Goal: Navigation & Orientation: Find specific page/section

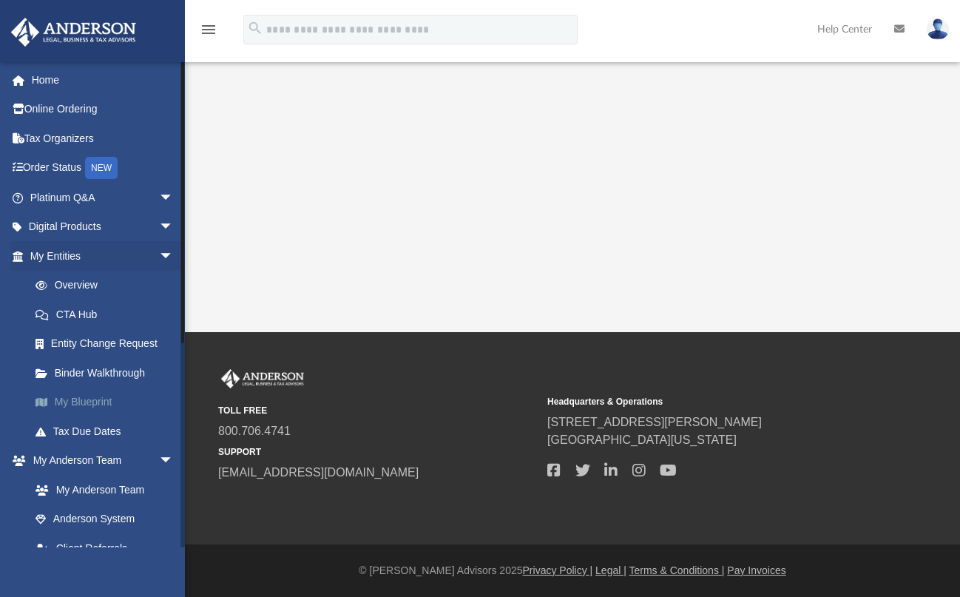
click at [112, 402] on link "My Blueprint" at bounding box center [108, 403] width 175 height 30
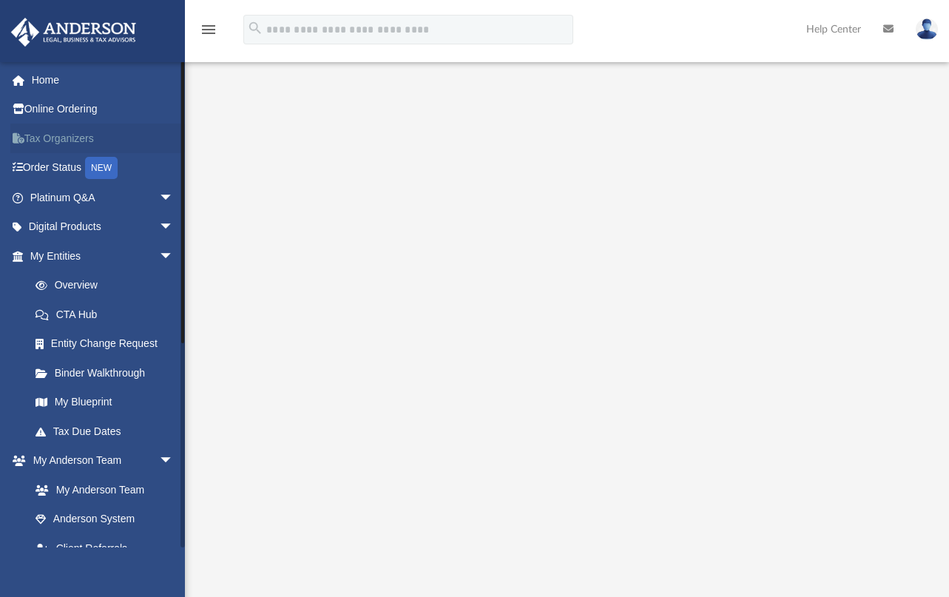
click at [80, 132] on link "Tax Organizers" at bounding box center [103, 139] width 186 height 30
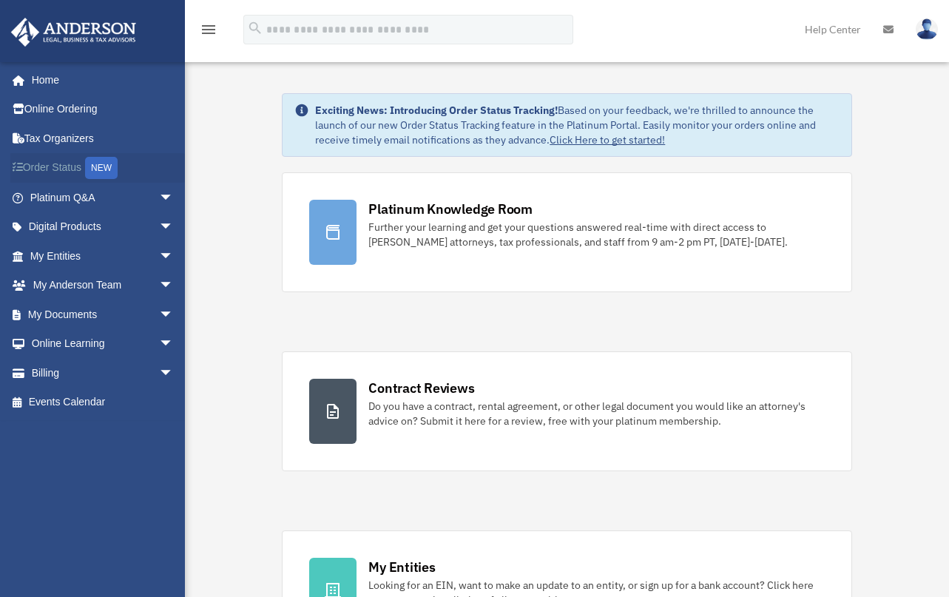
click at [70, 172] on link "Order Status NEW" at bounding box center [103, 168] width 186 height 30
click at [70, 379] on link "Billing arrow_drop_down" at bounding box center [103, 373] width 186 height 30
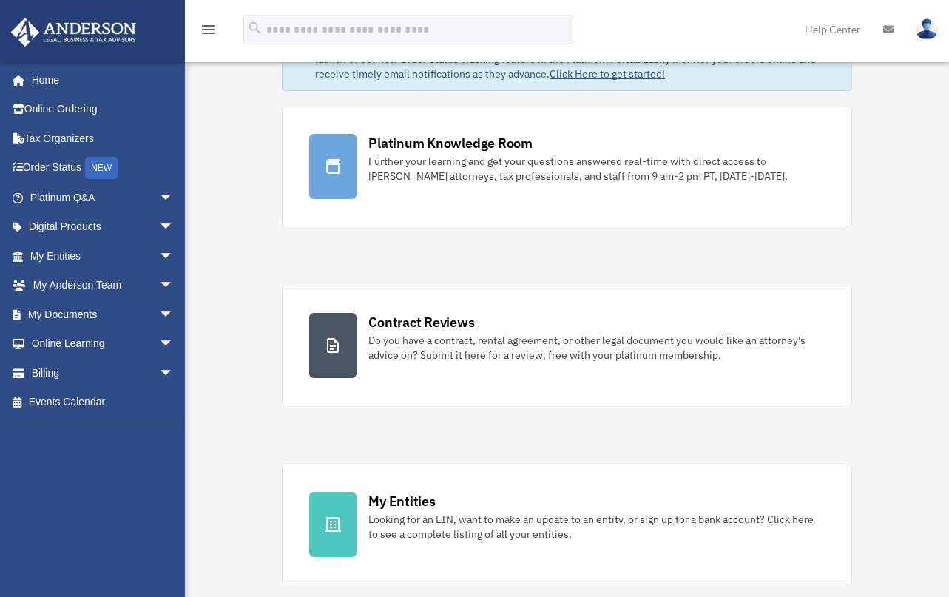
scroll to position [69, 0]
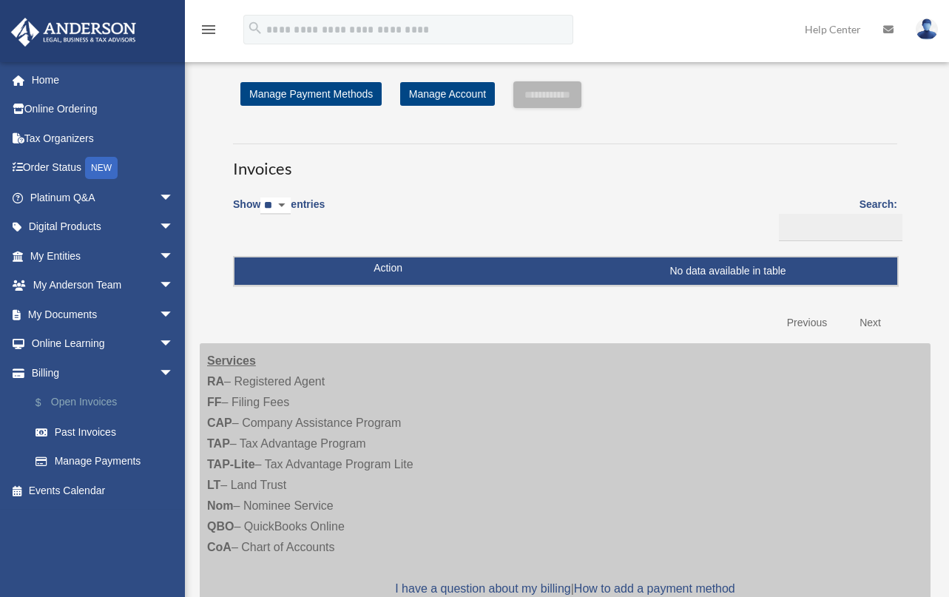
click at [94, 401] on link "$ Open Invoices" at bounding box center [108, 403] width 175 height 30
click at [78, 429] on link "Past Invoices" at bounding box center [105, 432] width 168 height 30
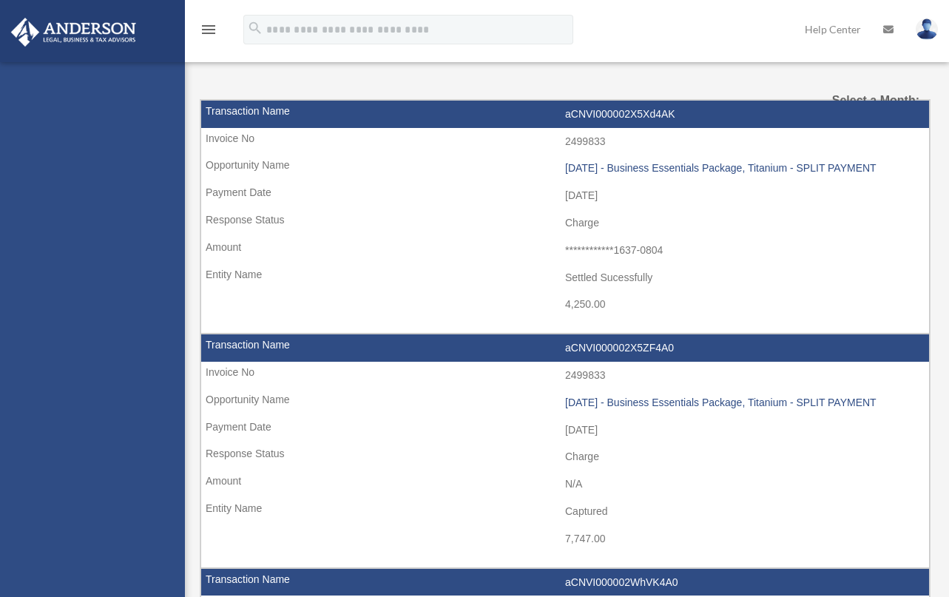
select select
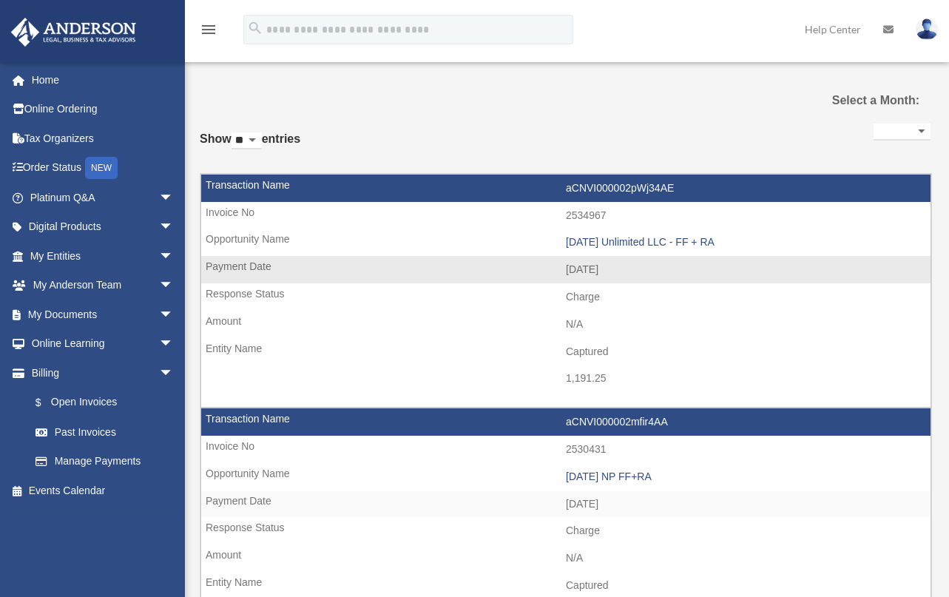
scroll to position [1, 0]
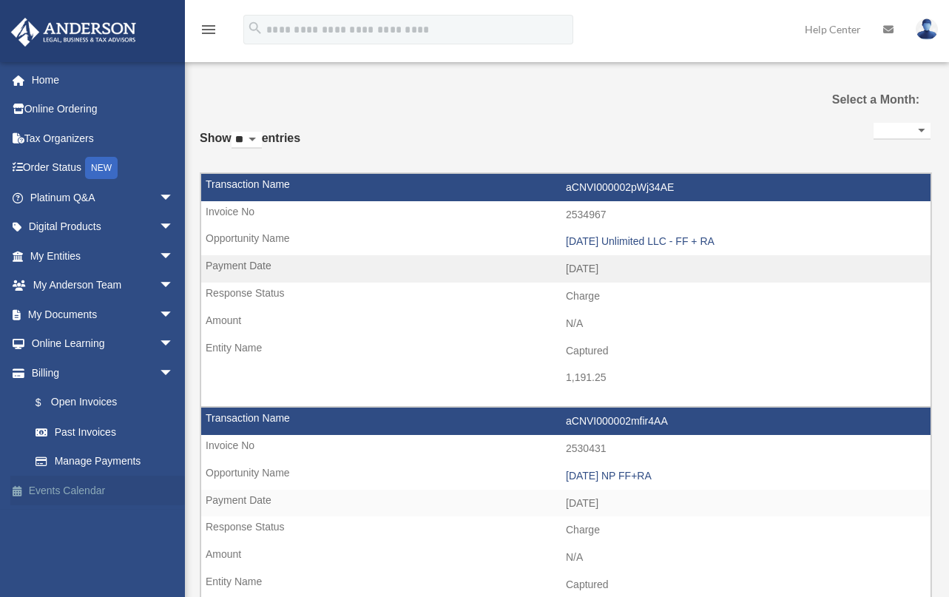
click at [64, 493] on link "Events Calendar" at bounding box center [103, 491] width 186 height 30
click at [91, 346] on link "Online Learning arrow_drop_down" at bounding box center [103, 344] width 186 height 30
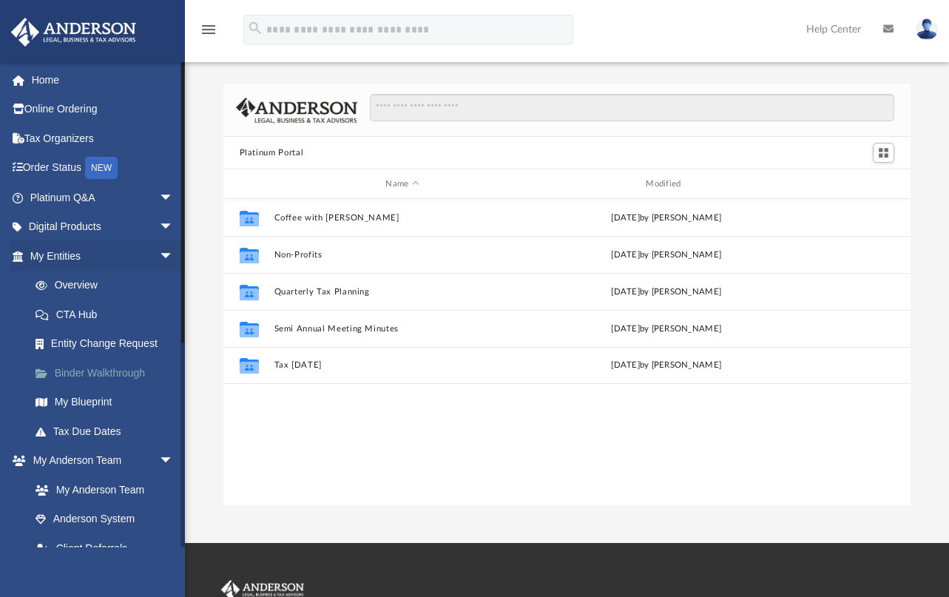
scroll to position [325, 677]
click at [96, 232] on link "Digital Products arrow_drop_down" at bounding box center [103, 227] width 186 height 30
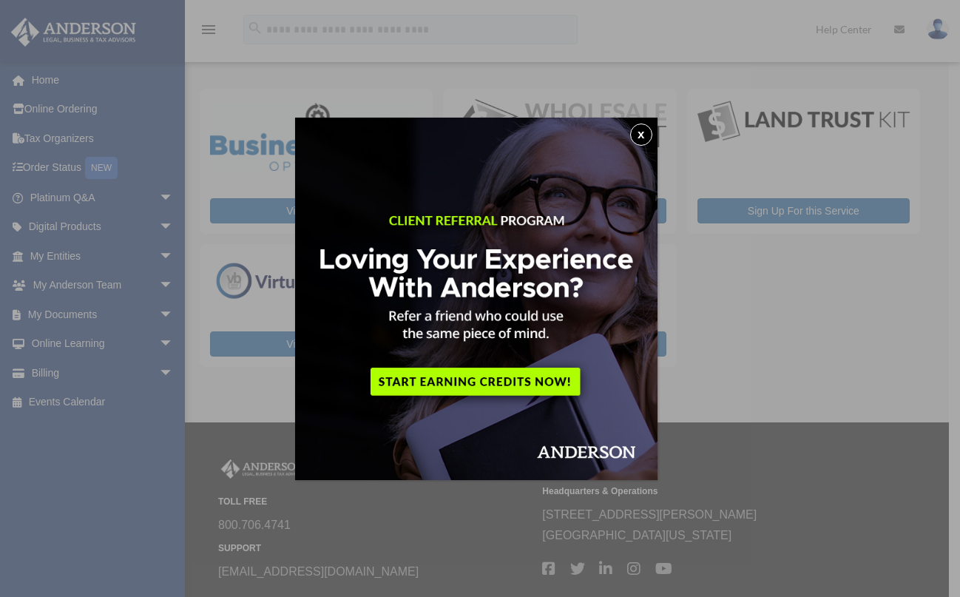
click at [651, 132] on button "x" at bounding box center [641, 135] width 22 height 22
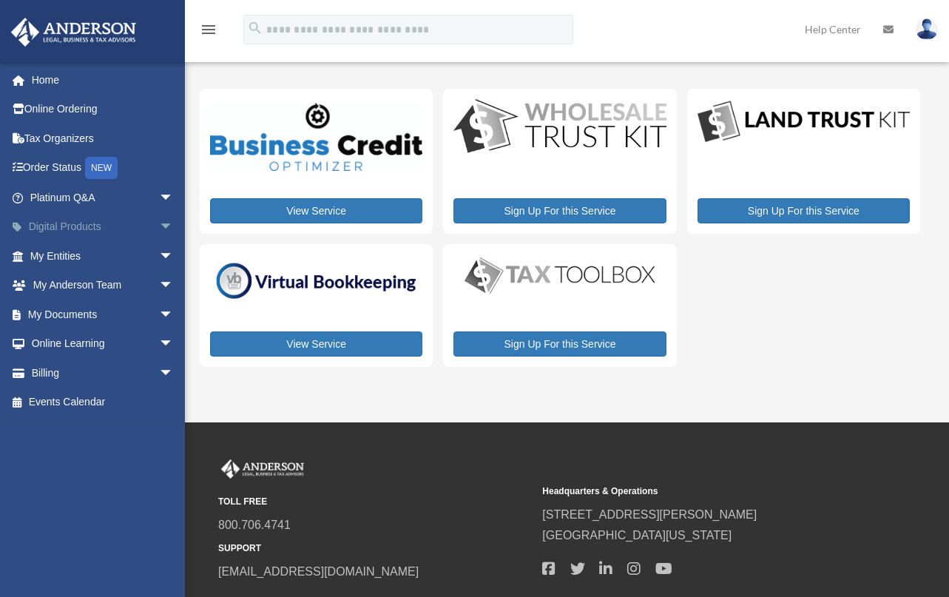
click at [159, 224] on span "arrow_drop_down" at bounding box center [174, 227] width 30 height 30
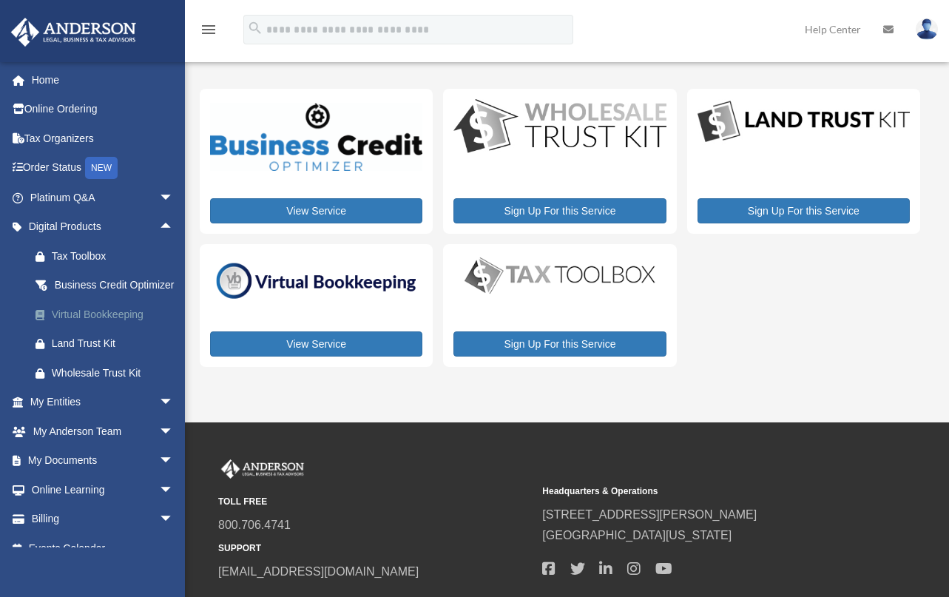
click at [110, 324] on div "Virtual Bookkeeping" at bounding box center [115, 315] width 126 height 18
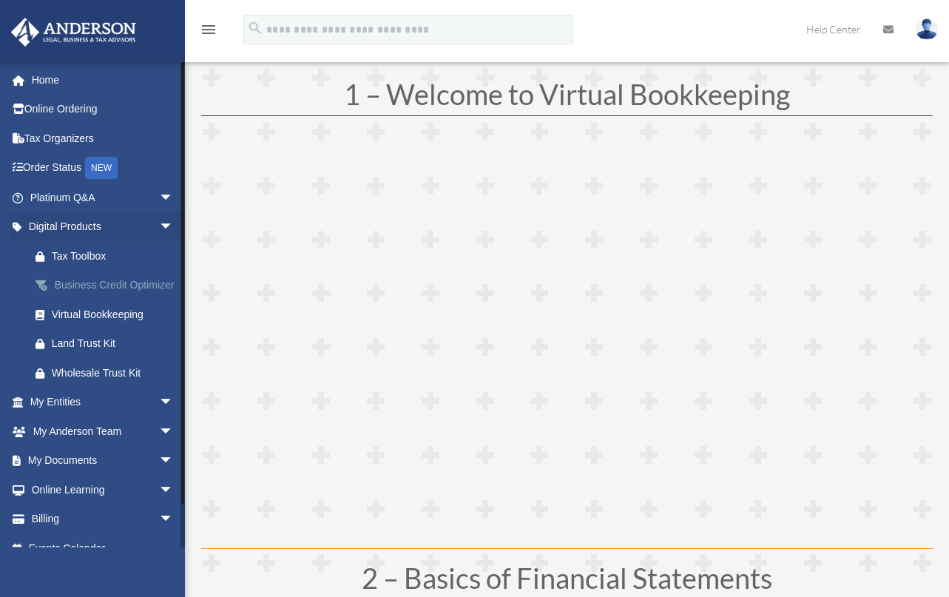
scroll to position [162, 0]
click at [70, 229] on link "Digital Products arrow_drop_down" at bounding box center [103, 227] width 186 height 30
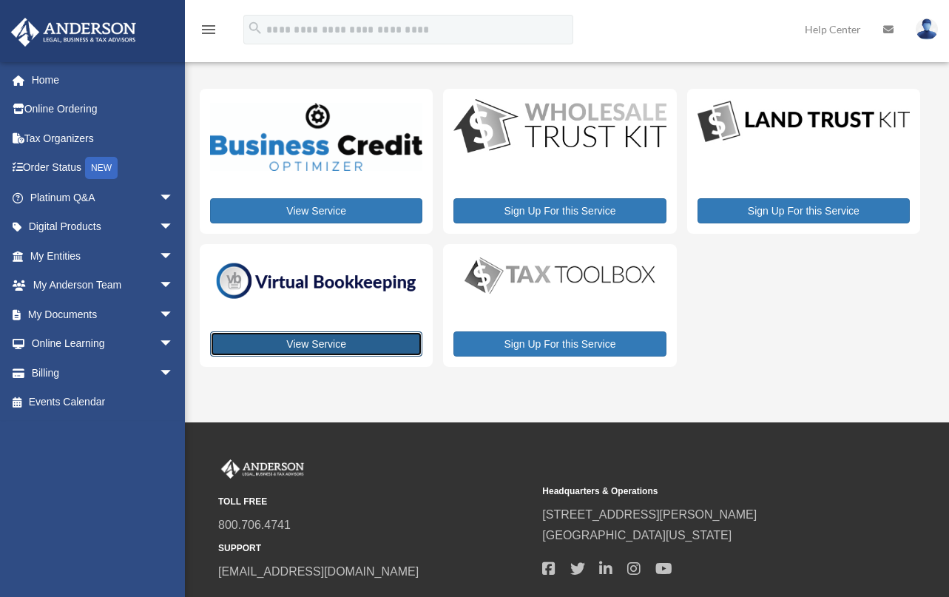
click at [335, 349] on link "View Service" at bounding box center [316, 343] width 212 height 25
click at [67, 261] on link "My Entities arrow_drop_down" at bounding box center [103, 256] width 186 height 30
click at [159, 258] on span "arrow_drop_down" at bounding box center [174, 256] width 30 height 30
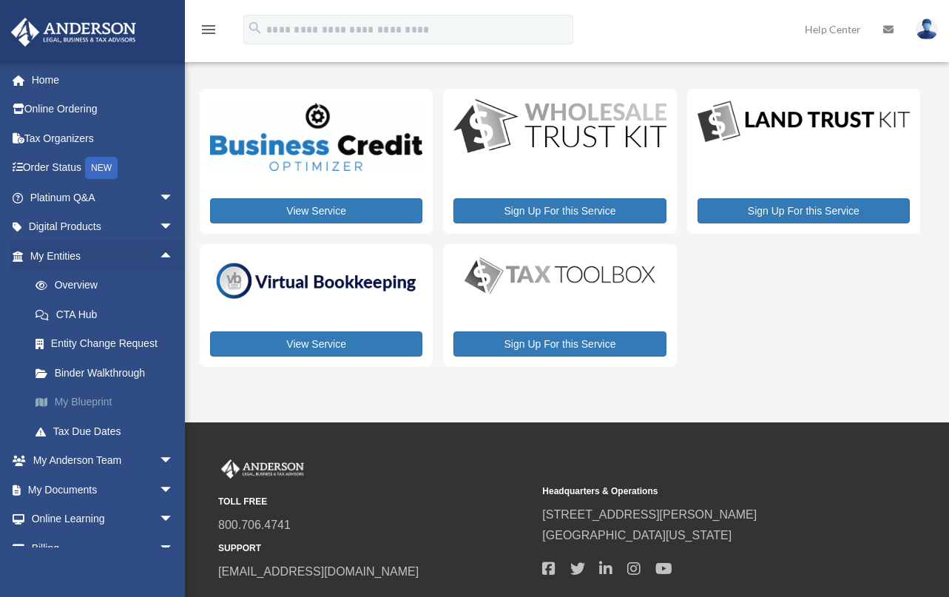
click at [78, 411] on link "My Blueprint" at bounding box center [108, 403] width 175 height 30
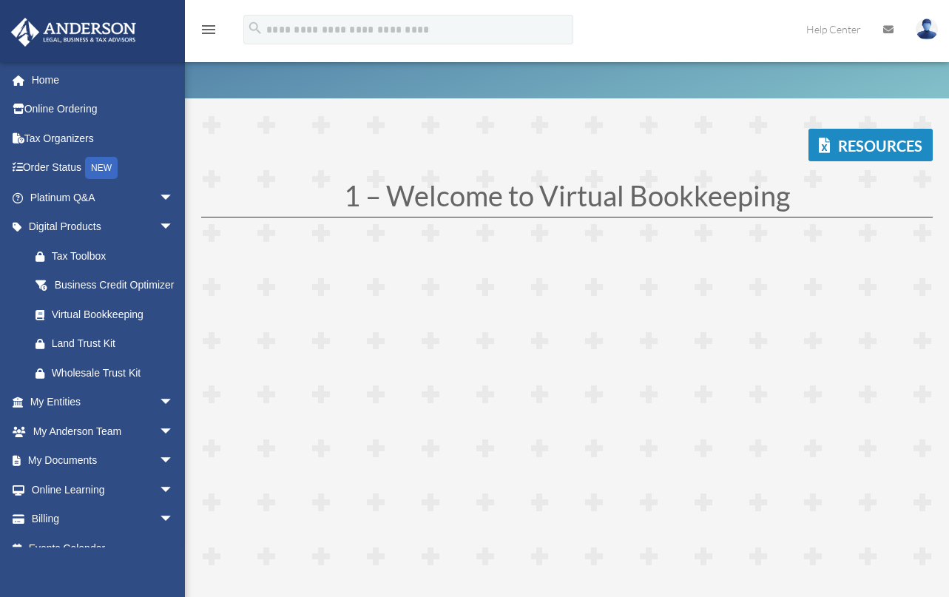
scroll to position [60, 0]
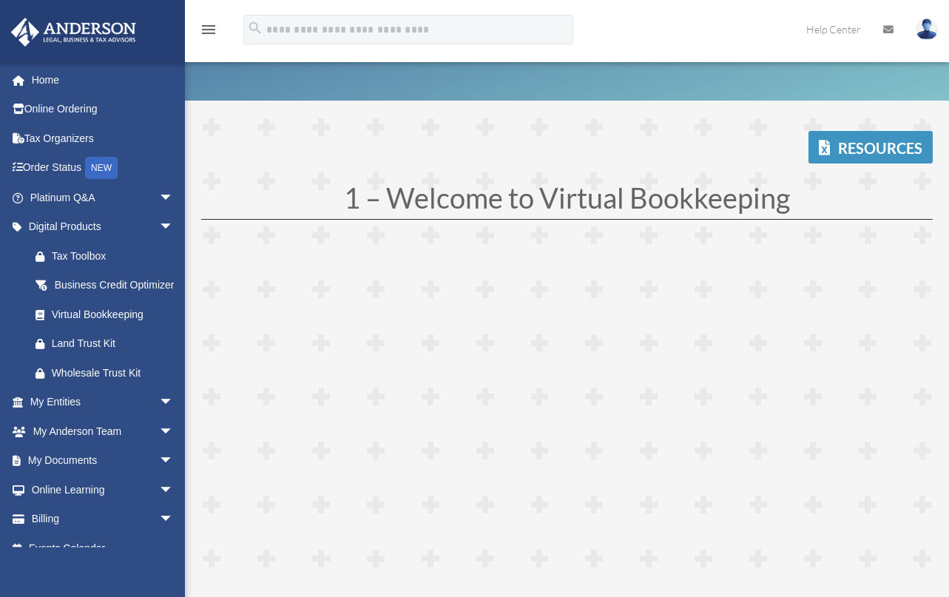
click at [859, 144] on link "Resources" at bounding box center [871, 147] width 124 height 33
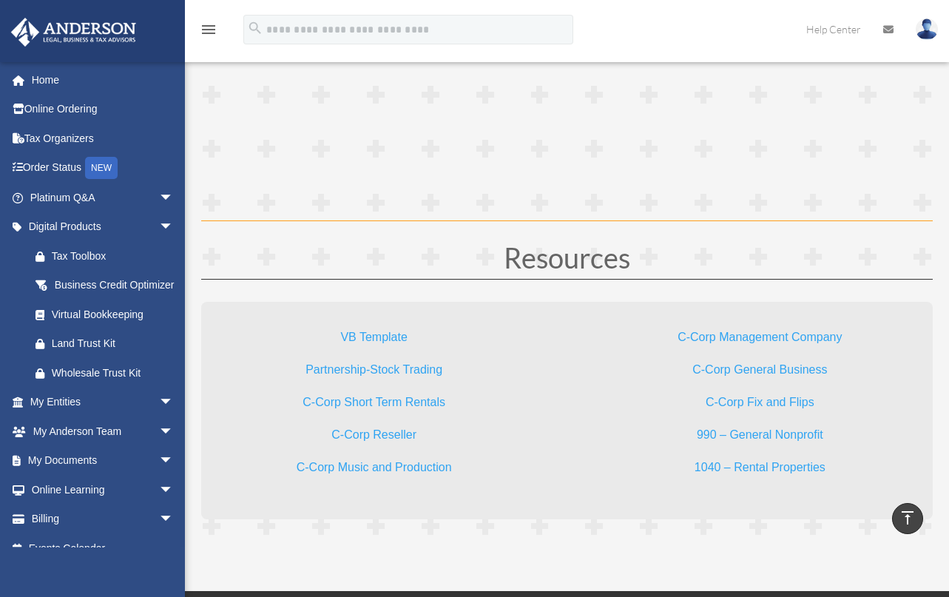
scroll to position [3918, 0]
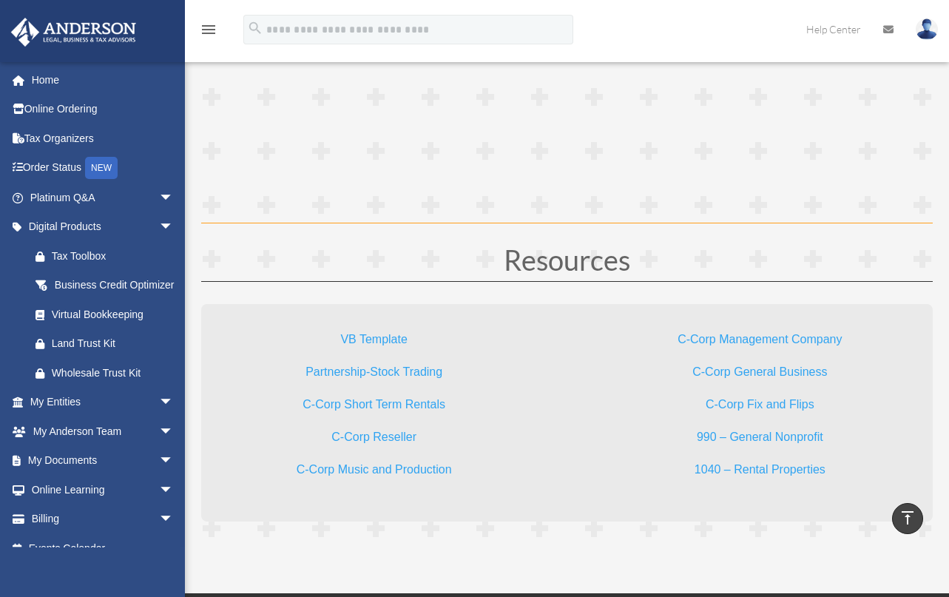
click at [741, 341] on link "C-Corp Management Company" at bounding box center [760, 343] width 164 height 20
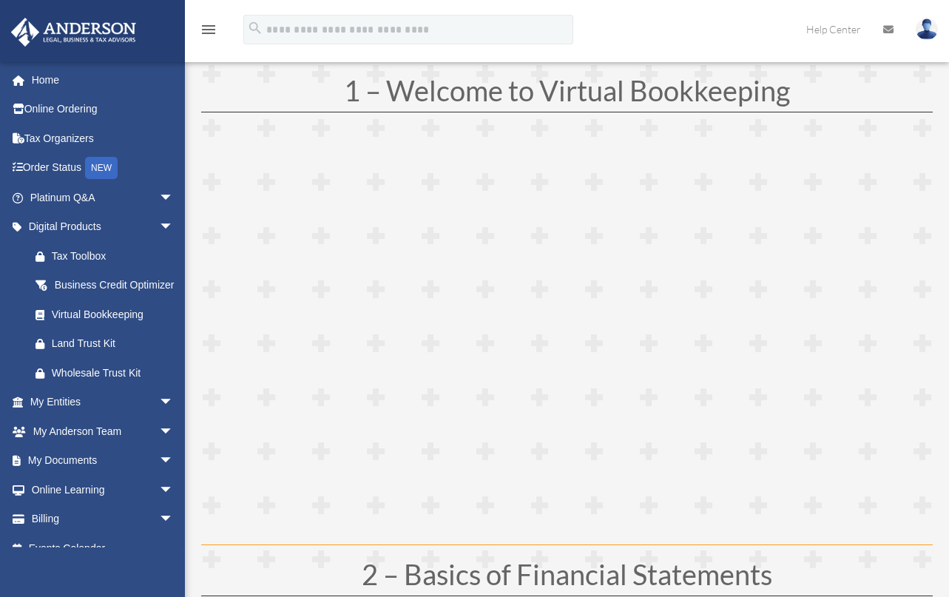
scroll to position [163, 0]
